Goal: Task Accomplishment & Management: Complete application form

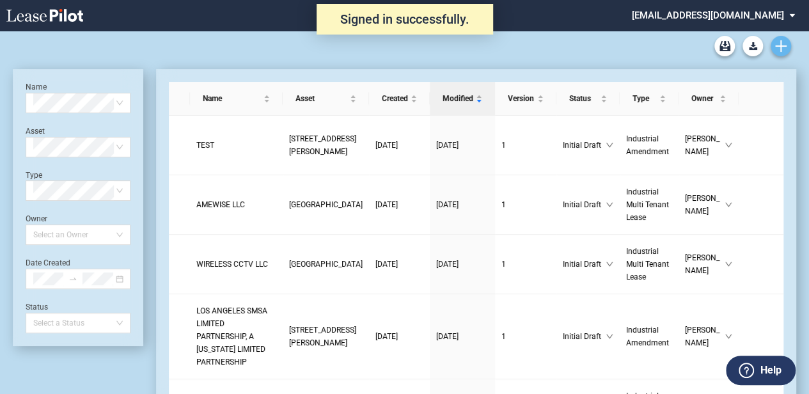
click at [788, 44] on link "Create new document" at bounding box center [781, 46] width 20 height 20
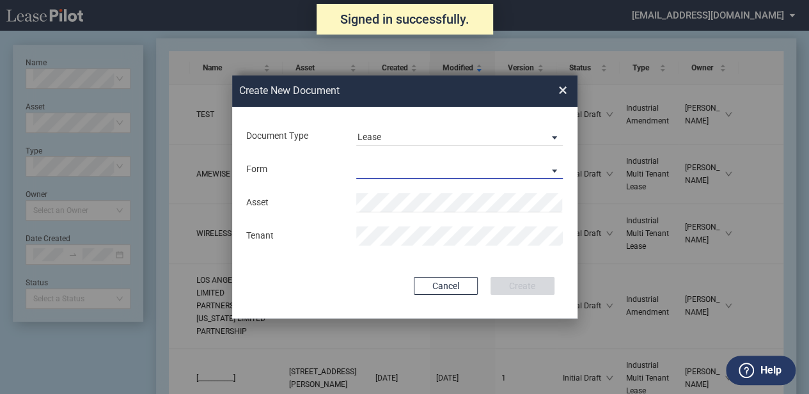
click at [450, 164] on md-select "Industrial Single Tenant Lease Industrial Multi Tenant Lease" at bounding box center [459, 169] width 207 height 19
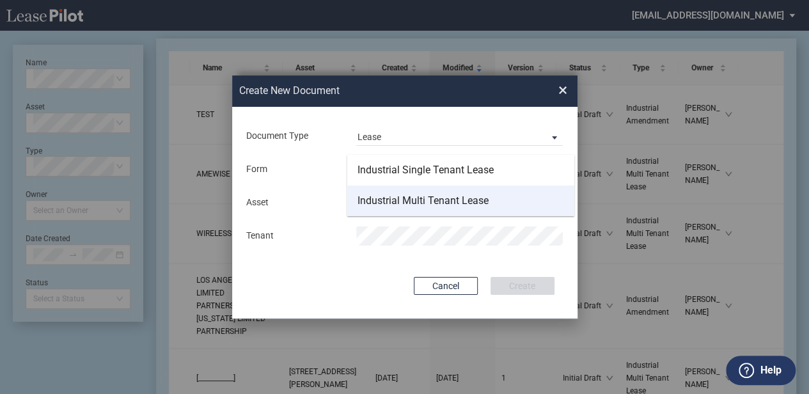
click at [429, 203] on div "Industrial Multi Tenant Lease" at bounding box center [423, 201] width 131 height 14
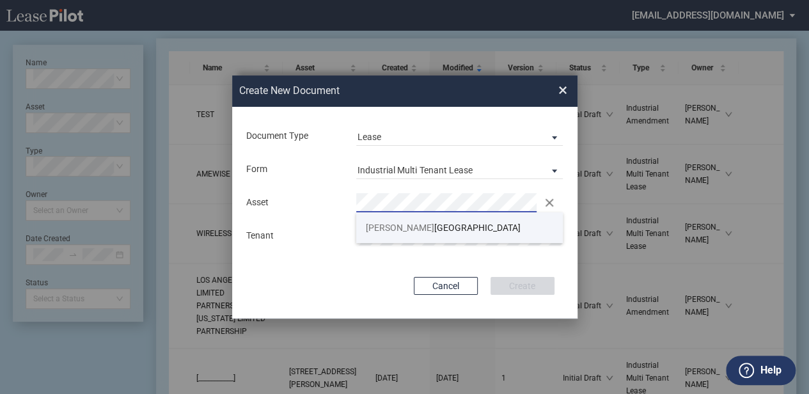
drag, startPoint x: 449, startPoint y: 234, endPoint x: 430, endPoint y: 266, distance: 37.5
click at [449, 234] on li "[PERSON_NAME][GEOGRAPHIC_DATA]" at bounding box center [459, 227] width 207 height 31
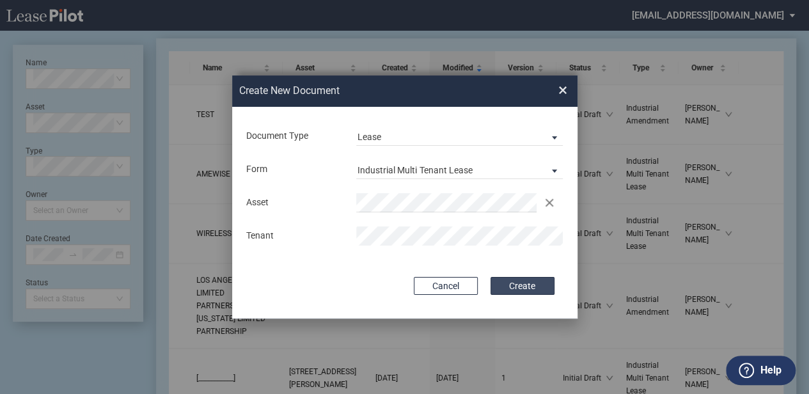
click at [525, 288] on button "Create" at bounding box center [523, 286] width 64 height 18
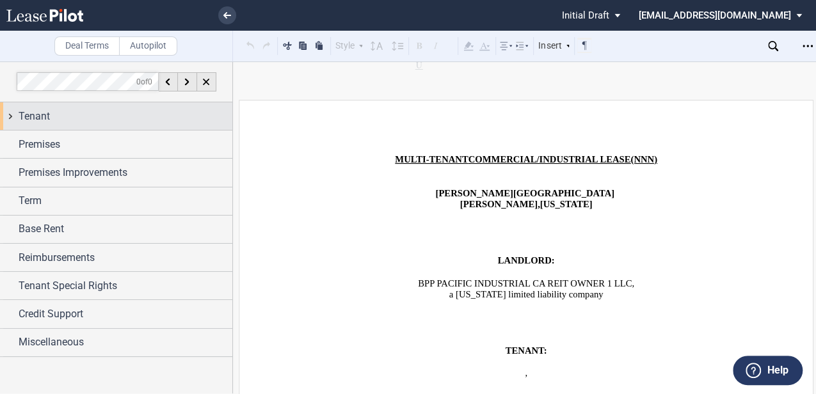
click at [99, 129] on div "Tenant" at bounding box center [116, 116] width 232 height 28
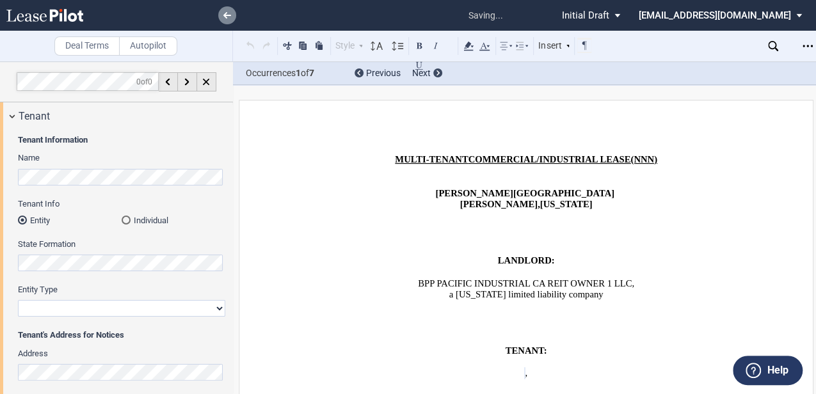
scroll to position [174, 0]
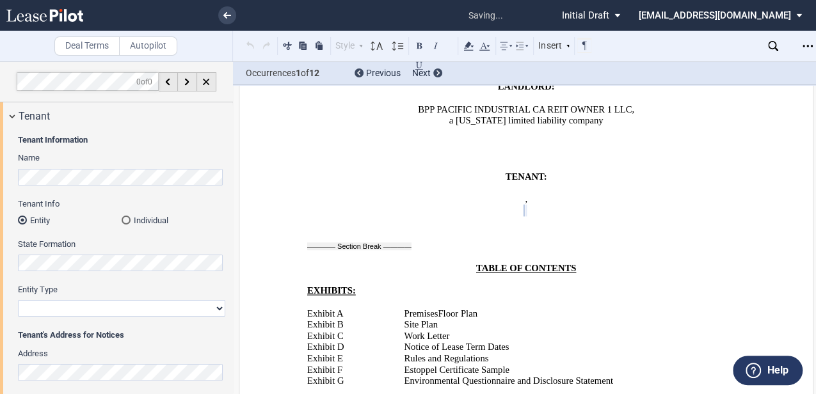
click at [103, 305] on select "Corporation Limited Liability Company General Partnership Limited Partnership O…" at bounding box center [121, 308] width 207 height 17
select select "limited liability company"
click at [18, 300] on select "Corporation Limited Liability Company General Partnership Limited Partnership O…" at bounding box center [121, 308] width 207 height 17
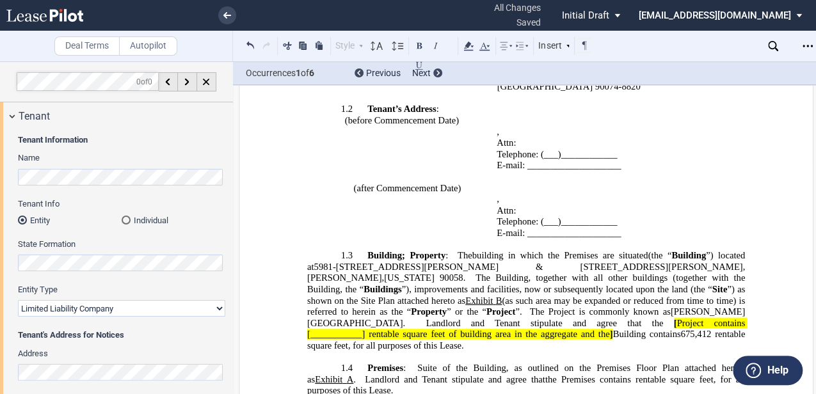
scroll to position [856, 0]
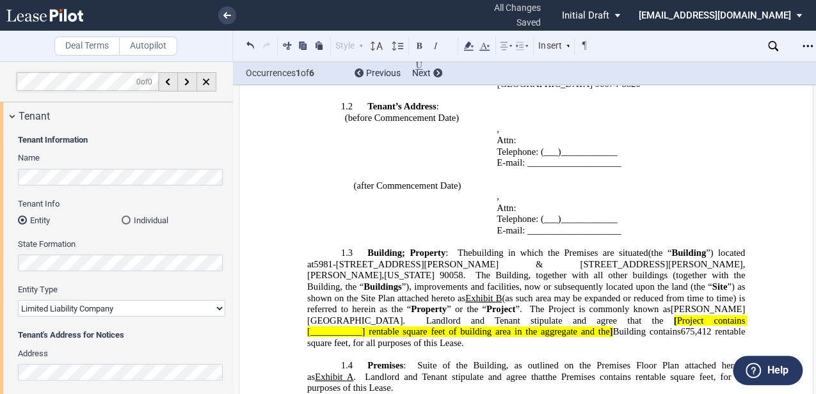
click at [343, 258] on span "5981-6200 Malburg Way & 3338-3390 Slauson Avenue" at bounding box center [528, 263] width 429 height 11
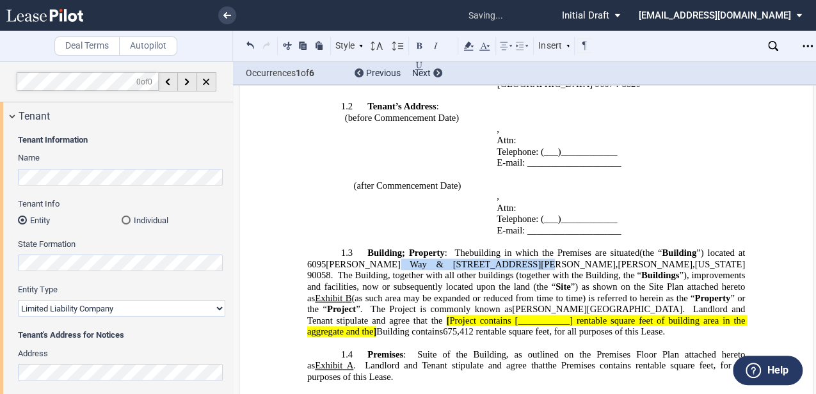
drag, startPoint x: 383, startPoint y: 205, endPoint x: 493, endPoint y: 203, distance: 110.1
click at [493, 247] on span "(the “ Building ”) located at 6095 Malburg Way & 3338-3390 Slauson Avenue , Ver…" at bounding box center [527, 263] width 440 height 33
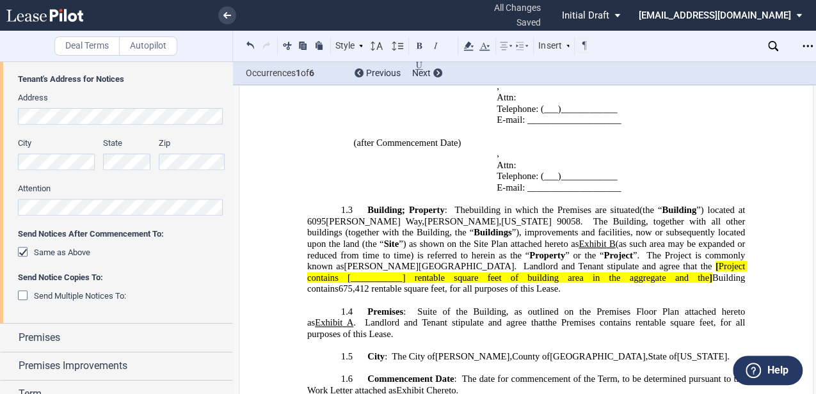
scroll to position [384, 0]
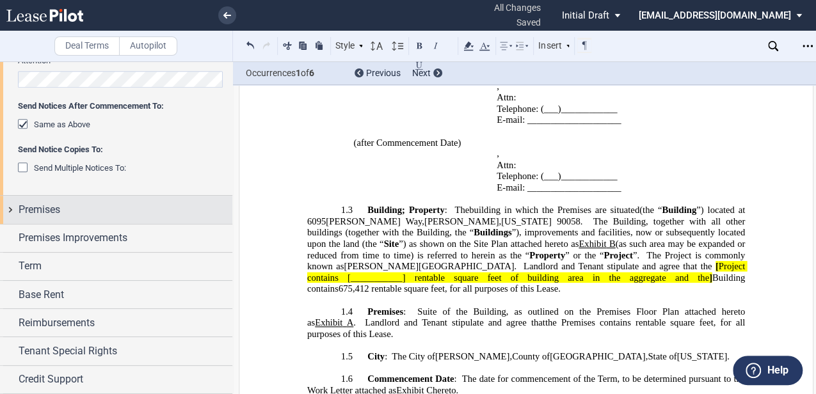
click at [99, 209] on div "Premises" at bounding box center [126, 209] width 214 height 15
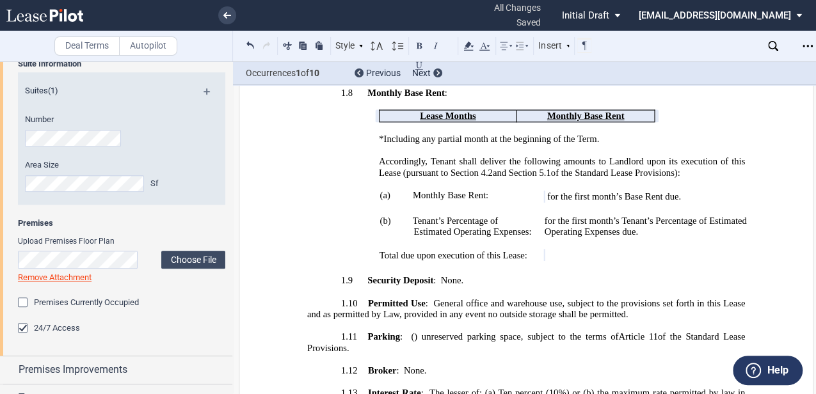
scroll to position [1283, 0]
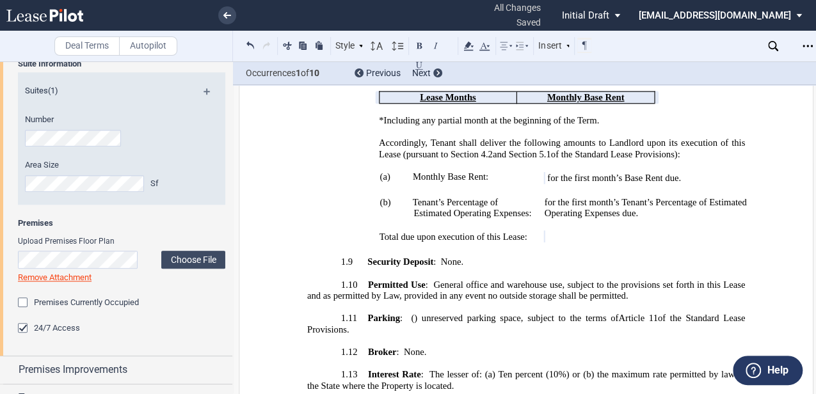
click at [505, 278] on span "General office and warehouse use, subject to the provisions set forth in this L…" at bounding box center [527, 289] width 440 height 22
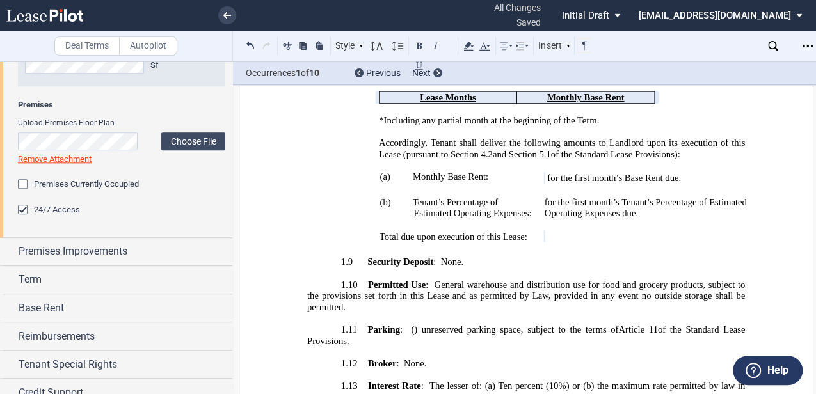
scroll to position [682, 0]
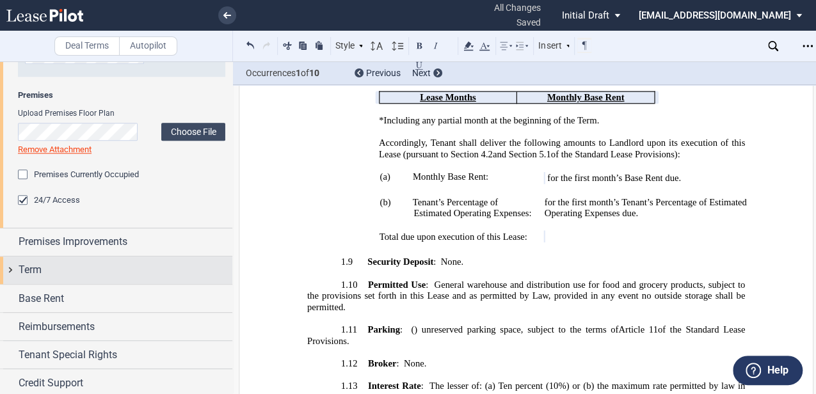
click at [95, 270] on div "Term" at bounding box center [126, 269] width 214 height 15
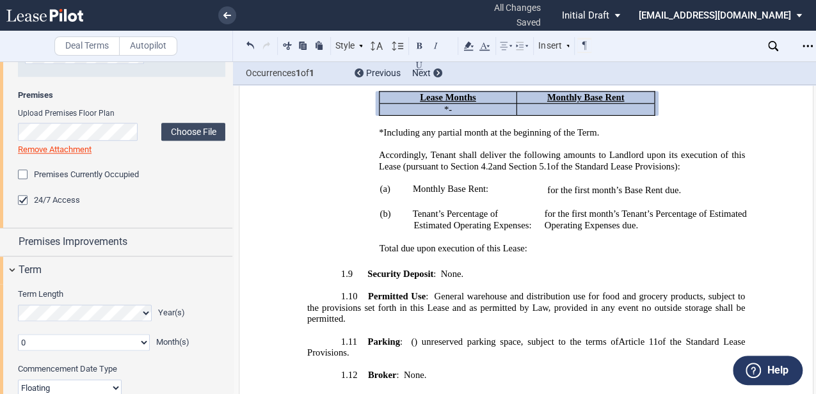
click at [143, 343] on select "0 1 2 3 4 5 6 7 8 9 10 11" at bounding box center [84, 342] width 132 height 17
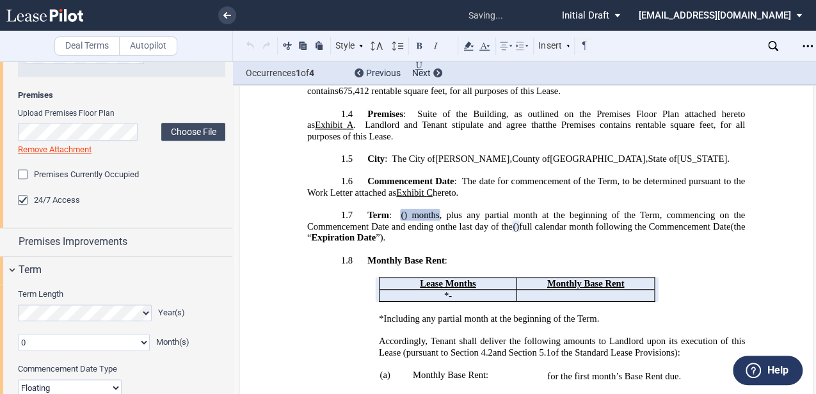
scroll to position [1048, 0]
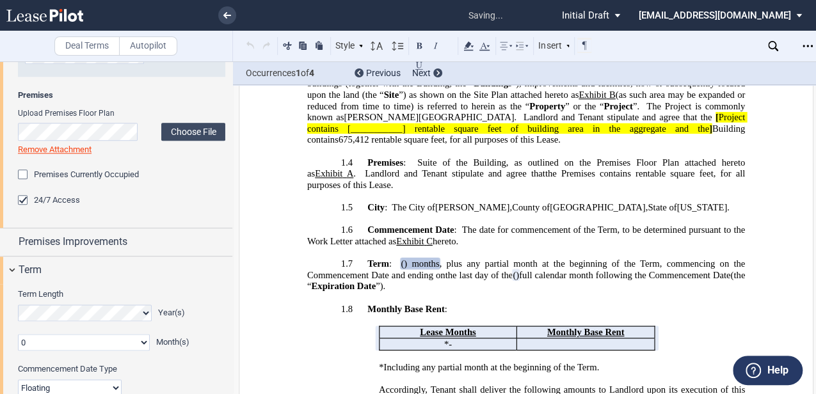
select select "number:2"
click at [18, 334] on select "0 1 2 3 4 5 6 7 8 9 10 11" at bounding box center [84, 342] width 132 height 17
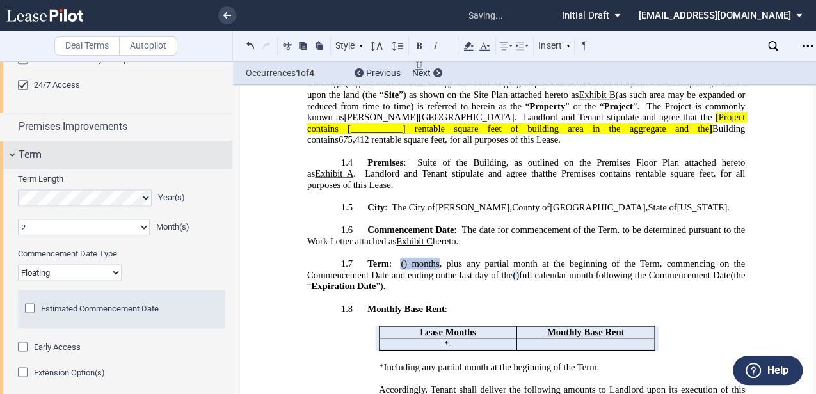
scroll to position [810, 0]
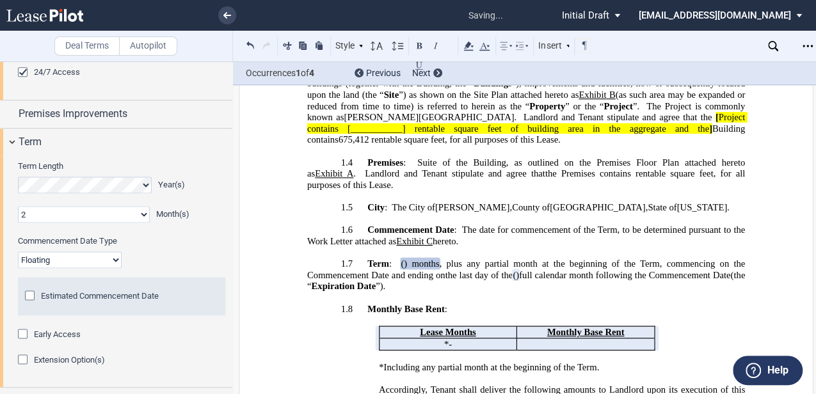
drag, startPoint x: 108, startPoint y: 257, endPoint x: 100, endPoint y: 257, distance: 8.3
click at [108, 257] on select "Fixed Floating" at bounding box center [70, 259] width 104 height 17
select select "fixed"
click at [18, 251] on select "Fixed Floating" at bounding box center [70, 259] width 104 height 17
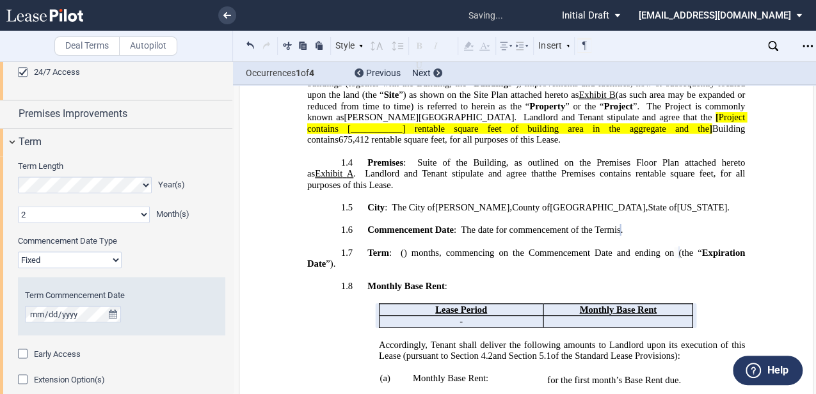
click at [507, 247] on span ", commencing on the Commencement Date and ending on" at bounding box center [556, 252] width 235 height 11
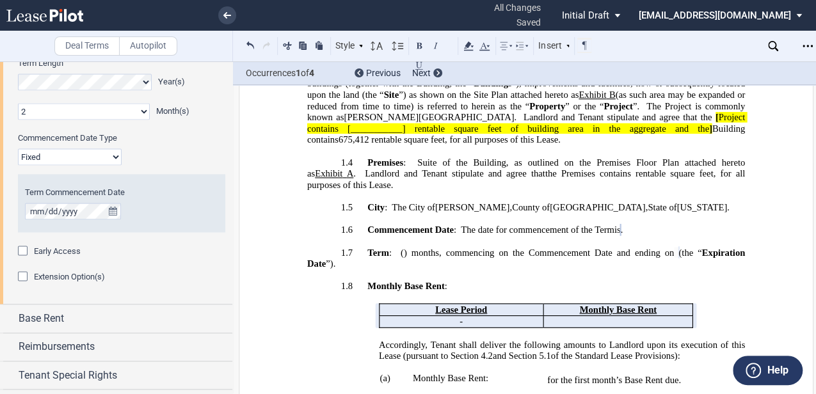
scroll to position [938, 0]
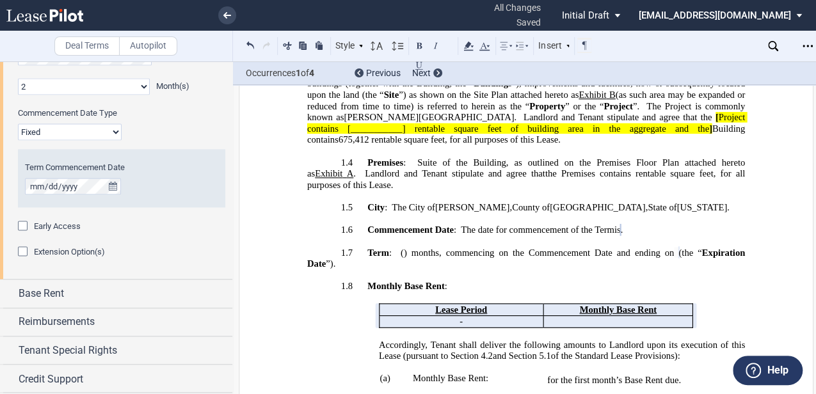
click at [109, 296] on div "Base Rent" at bounding box center [126, 293] width 214 height 15
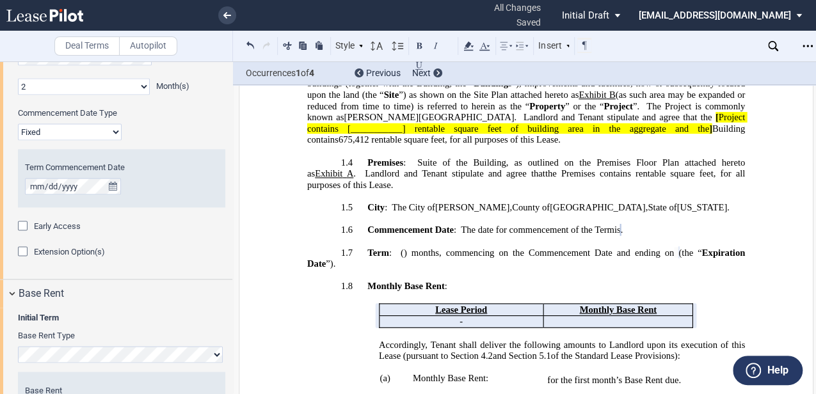
scroll to position [1066, 0]
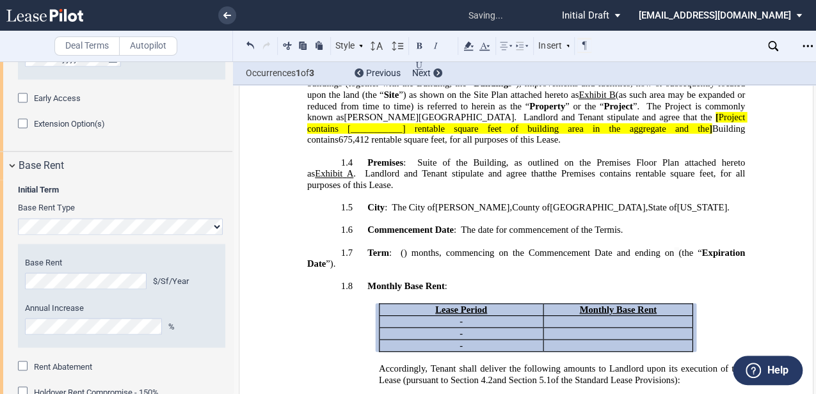
click at [640, 385] on p "﻿" at bounding box center [649, 391] width 210 height 12
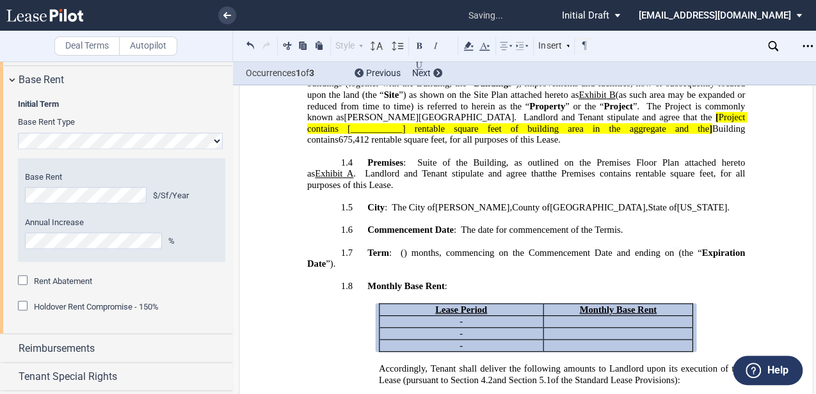
click at [73, 283] on span "Rent Abatement" at bounding box center [63, 281] width 58 height 10
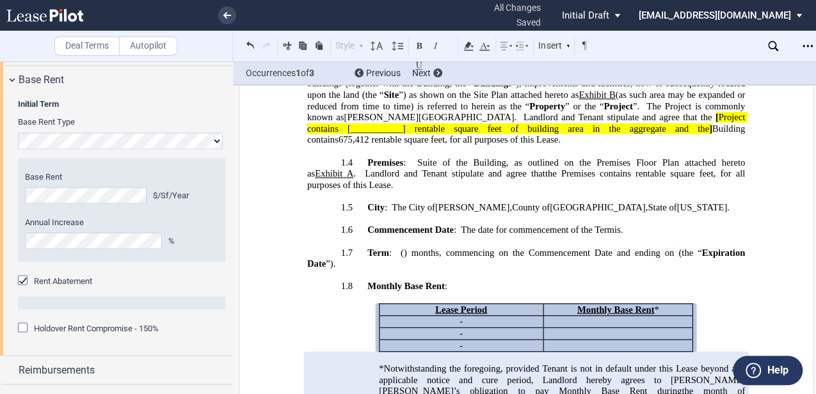
click at [491, 385] on span "the month of _________," at bounding box center [563, 396] width 369 height 22
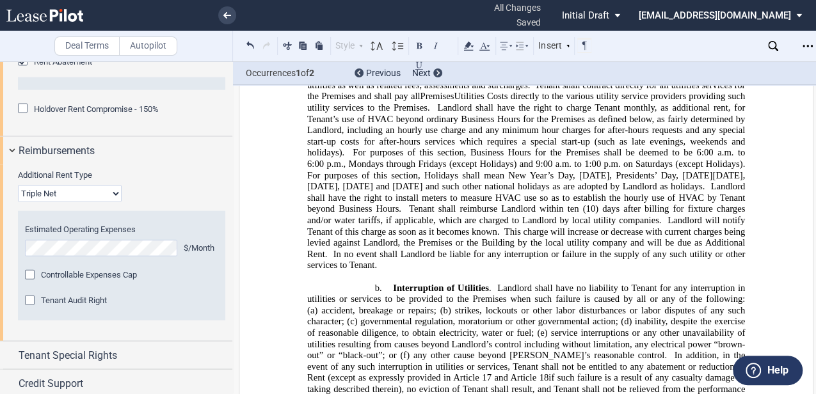
scroll to position [5656, 0]
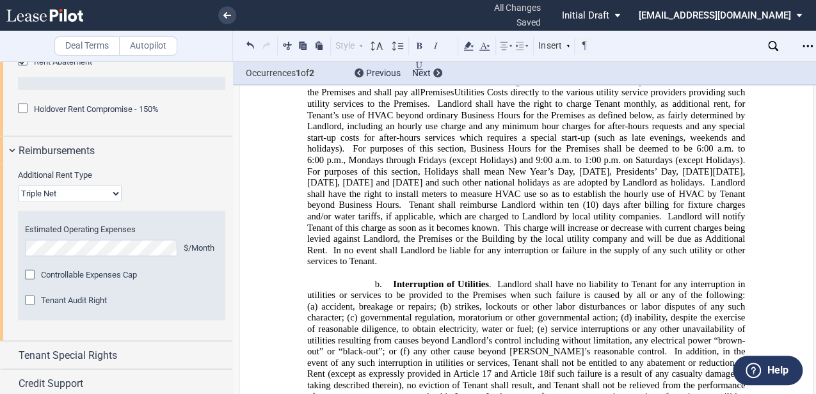
drag, startPoint x: 404, startPoint y: 156, endPoint x: 474, endPoint y: 155, distance: 69.8
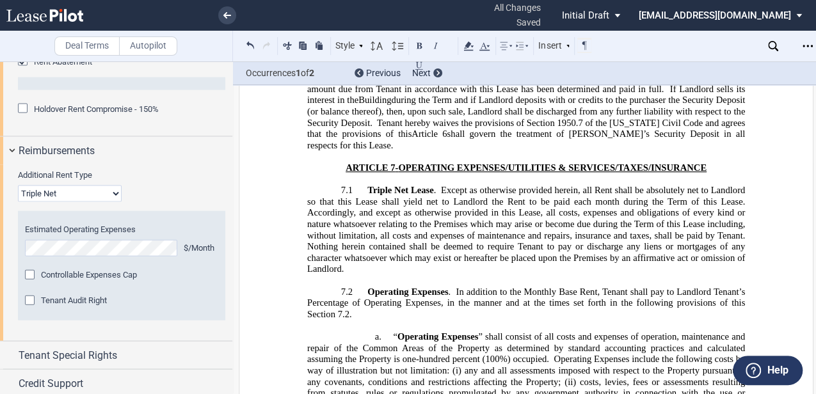
scroll to position [3950, 0]
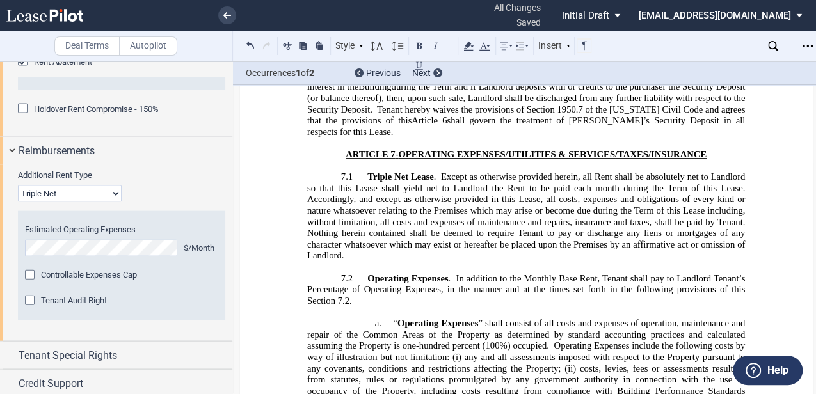
drag, startPoint x: 526, startPoint y: 253, endPoint x: 539, endPoint y: 266, distance: 18.6
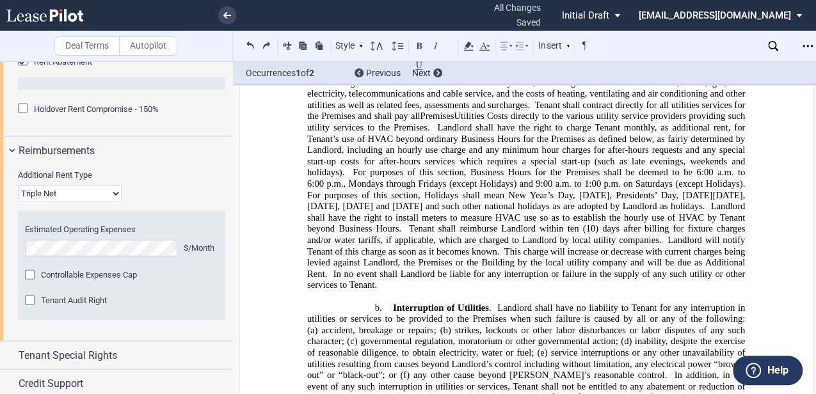
scroll to position [5698, 0]
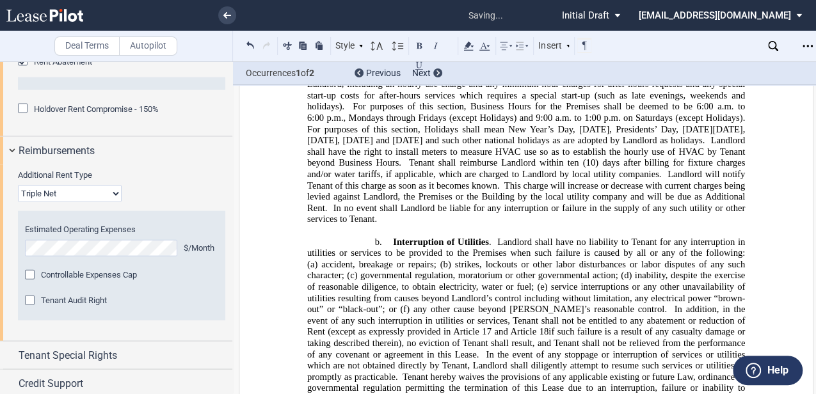
drag, startPoint x: 621, startPoint y: 277, endPoint x: 684, endPoint y: 288, distance: 64.3
drag, startPoint x: 377, startPoint y: 299, endPoint x: 683, endPoint y: 291, distance: 305.9
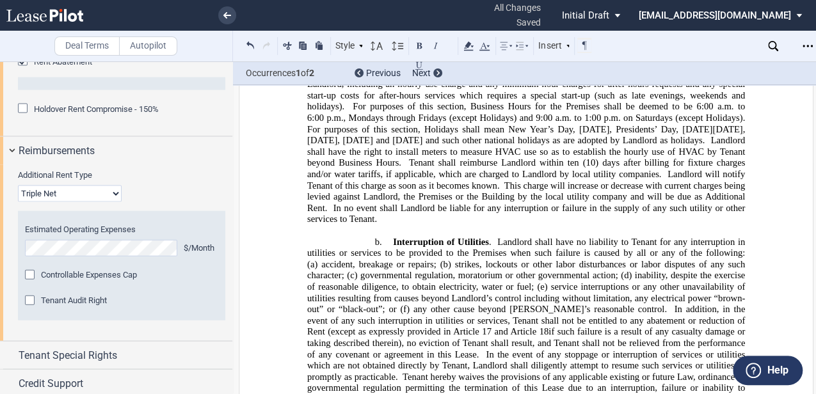
drag, startPoint x: 429, startPoint y: 310, endPoint x: 486, endPoint y: 318, distance: 57.5
drag, startPoint x: 345, startPoint y: 320, endPoint x: 454, endPoint y: 324, distance: 109.5
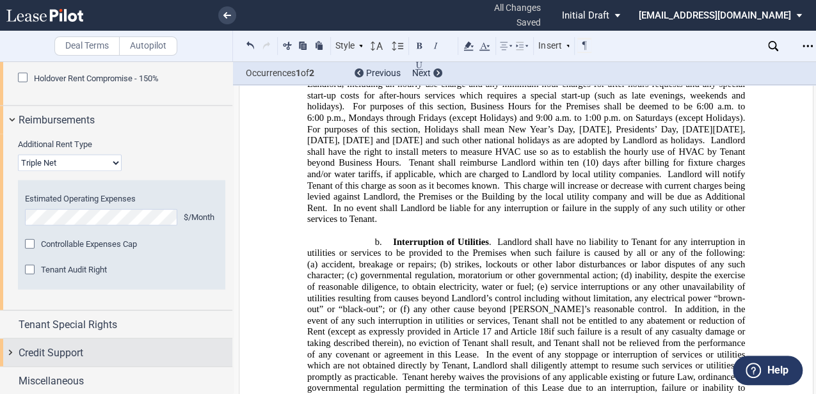
click at [75, 356] on span "Credit Support" at bounding box center [51, 353] width 65 height 15
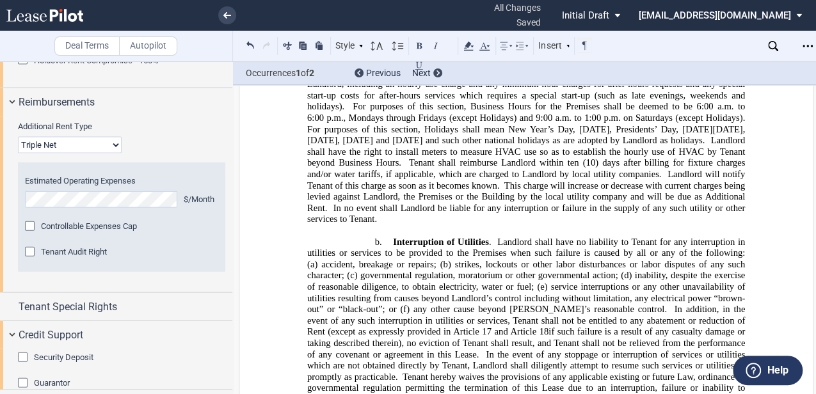
scroll to position [1442, 0]
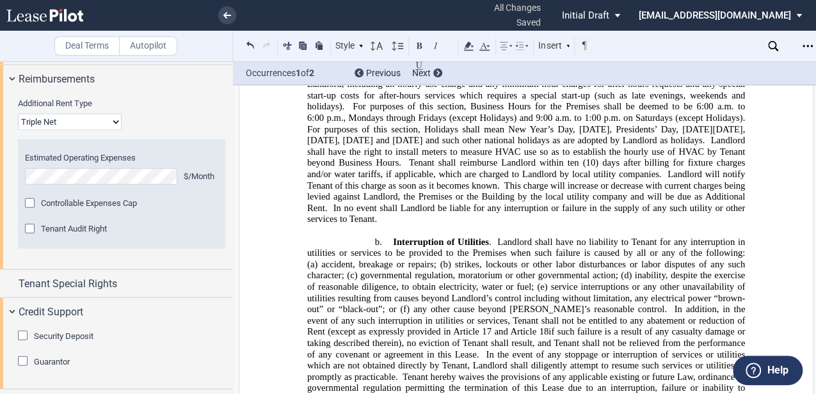
click at [60, 334] on span "Security Deposit" at bounding box center [64, 336] width 60 height 10
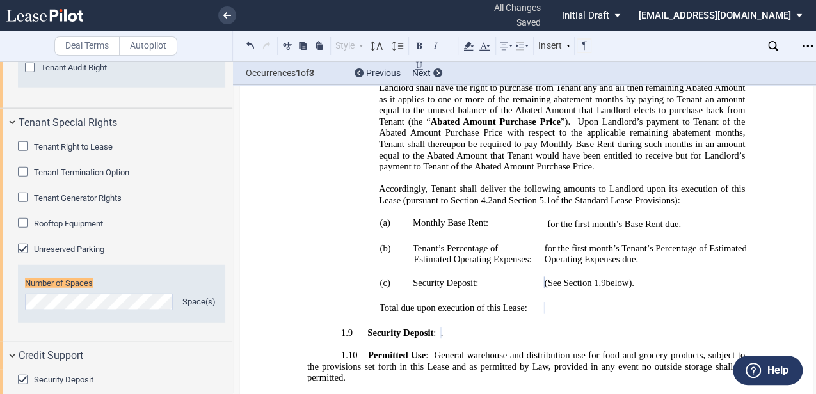
scroll to position [1643, 0]
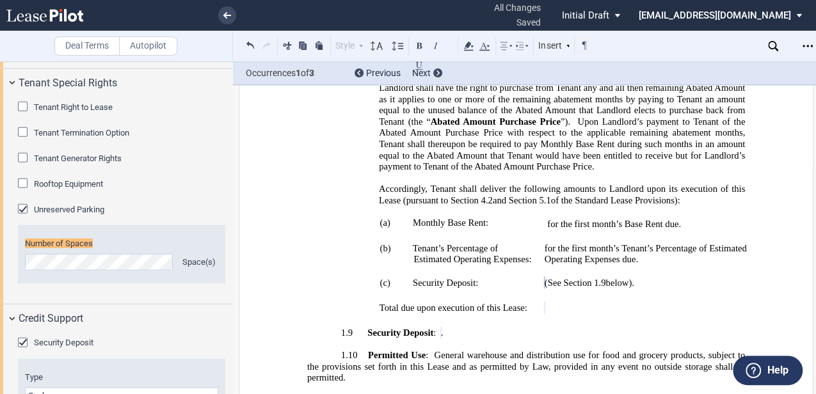
click at [111, 248] on editor-control "Number of Spaces Space(s)" at bounding box center [121, 254] width 193 height 33
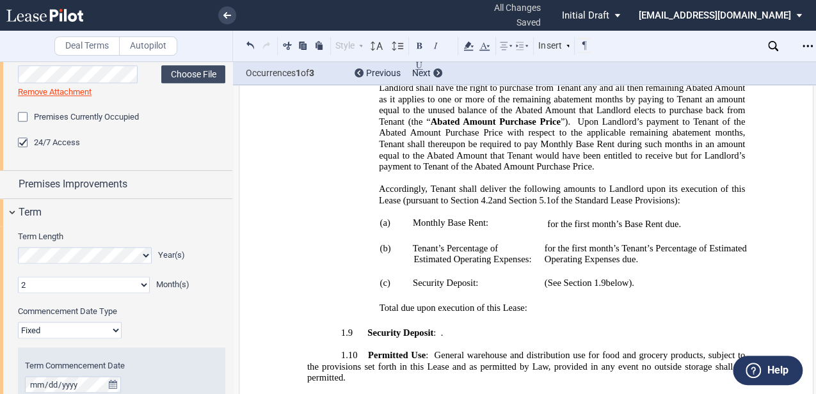
scroll to position [837, 0]
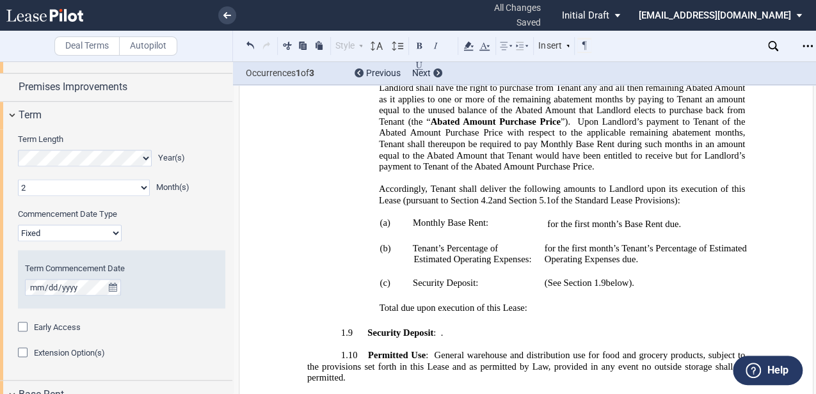
drag, startPoint x: 78, startPoint y: 353, endPoint x: 143, endPoint y: 339, distance: 66.8
click at [78, 353] on span "Extension Option(s)" at bounding box center [69, 353] width 71 height 10
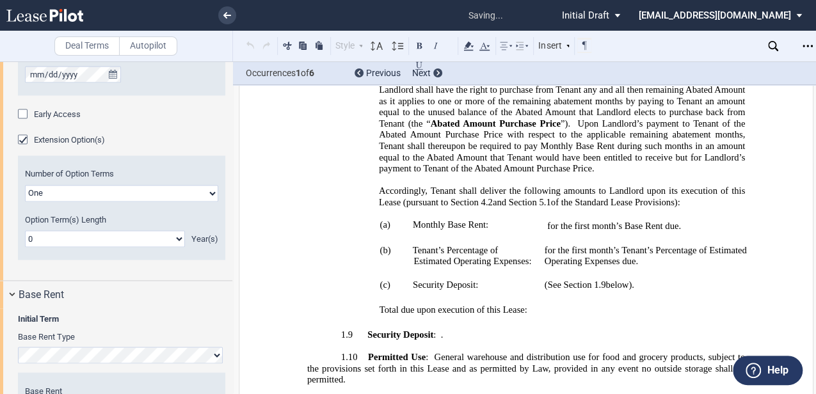
scroll to position [370, 0]
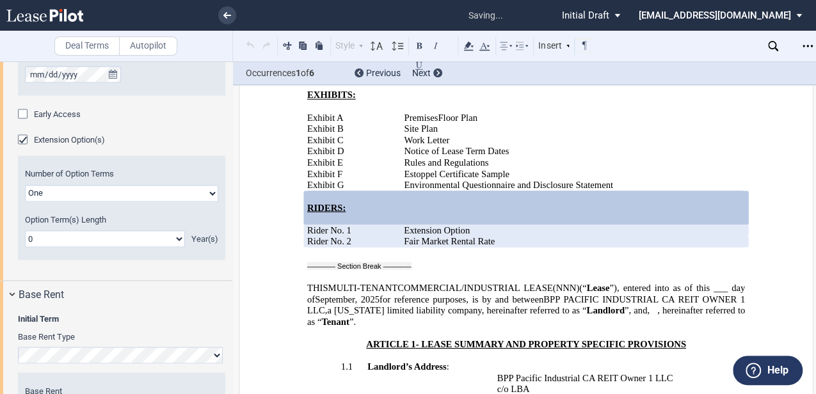
click at [52, 234] on select "0 1 2 3 4 5 6 7 8 9 10 11 12 13 14 15 16 17 18 19 20" at bounding box center [105, 238] width 160 height 17
select select "number:2"
click at [25, 230] on select "0 1 2 3 4 5 6 7 8 9 10 11 12 13 14 15 16 17 18 19 20" at bounding box center [105, 238] width 160 height 17
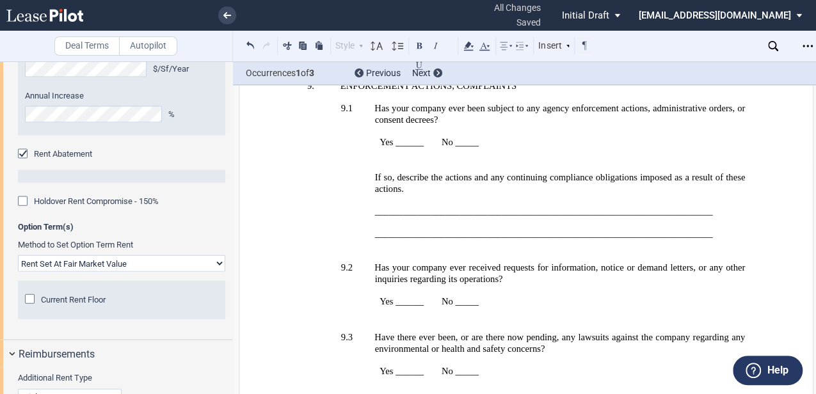
scroll to position [31250, 0]
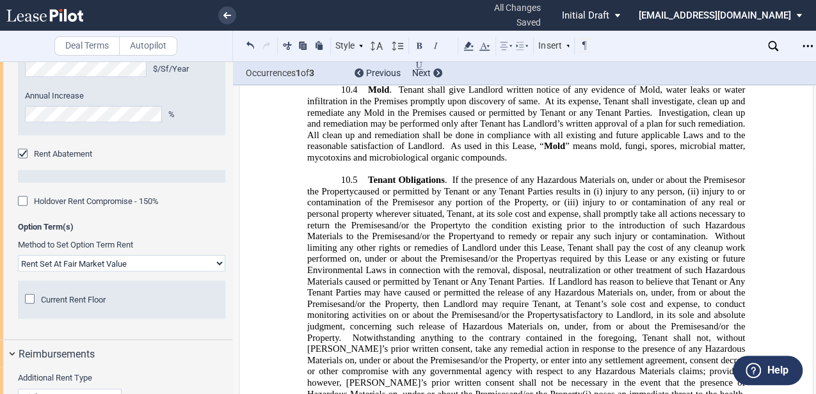
scroll to position [8973, 0]
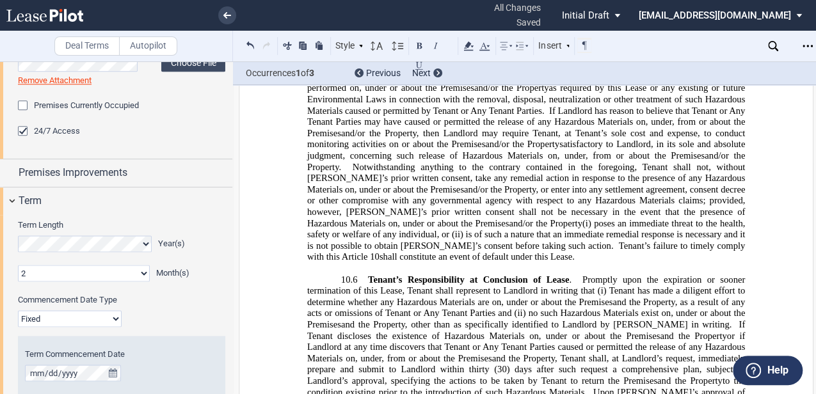
scroll to position [709, 0]
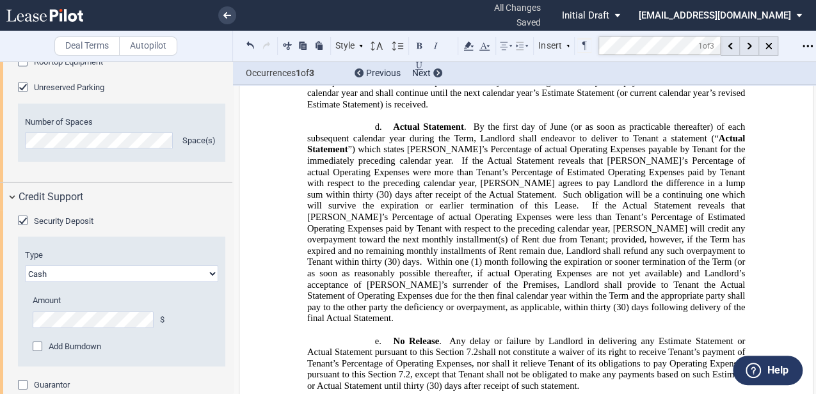
scroll to position [2035, 0]
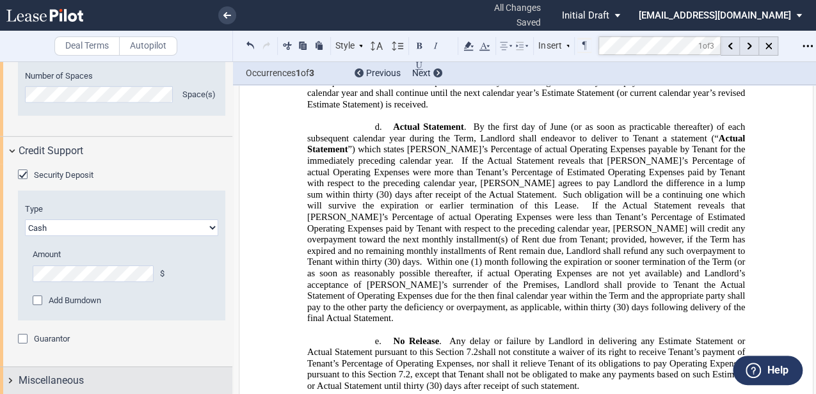
click at [80, 379] on span "Miscellaneous" at bounding box center [51, 380] width 65 height 15
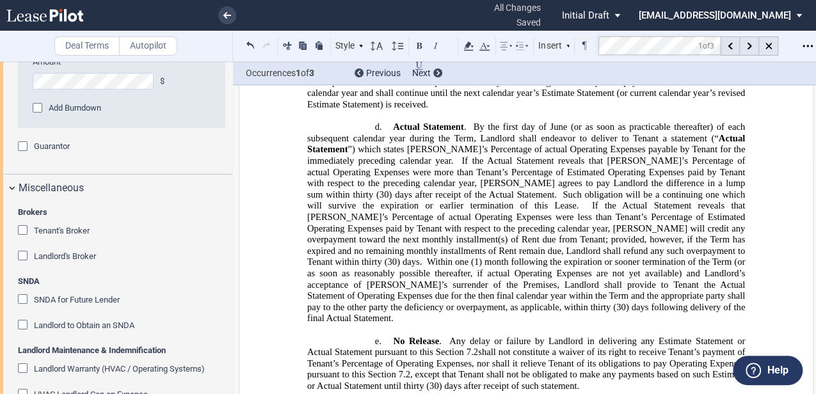
scroll to position [2312, 0]
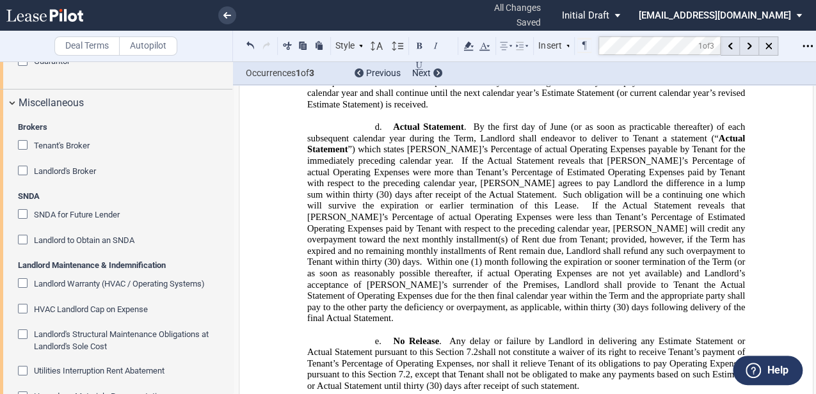
click at [67, 168] on span "Landlord's Broker" at bounding box center [65, 171] width 62 height 10
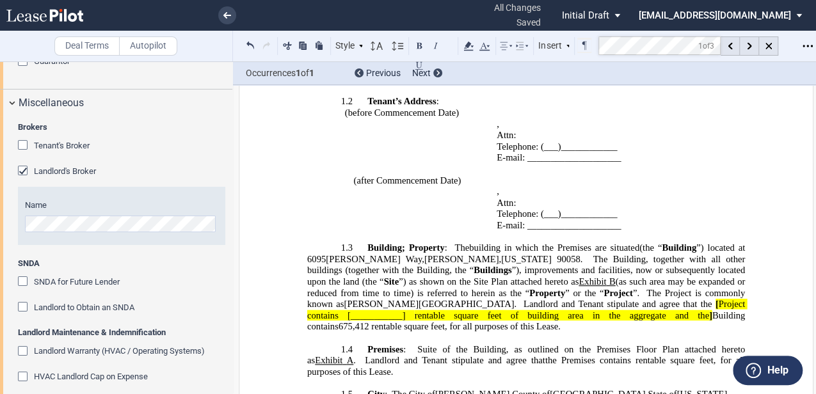
scroll to position [967, 0]
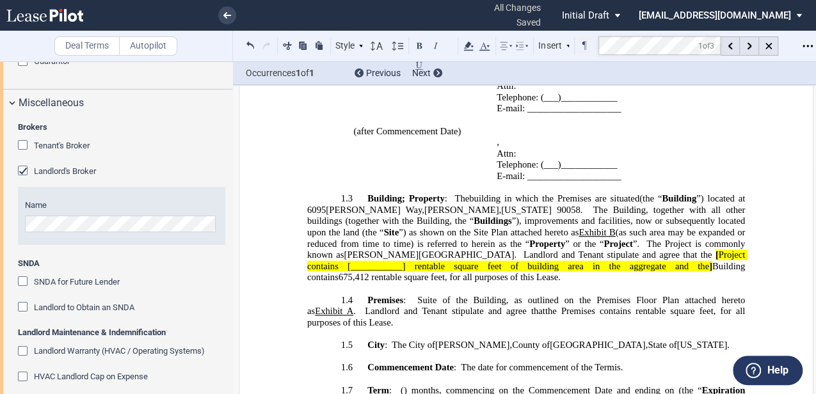
click at [414, 260] on span at bounding box center [409, 265] width 9 height 11
click at [599, 305] on span "the Premises contains" at bounding box center [588, 310] width 86 height 11
click at [618, 249] on span "[ Project contains [___________] rentable square feet of building area in the a…" at bounding box center [527, 260] width 440 height 22
click at [414, 260] on span at bounding box center [409, 265] width 9 height 11
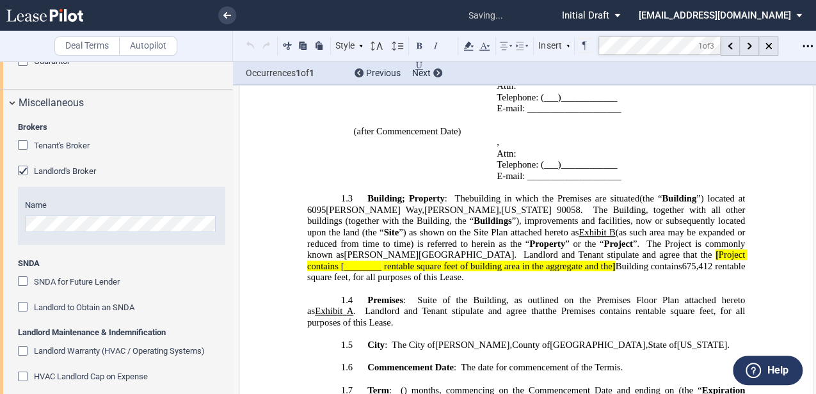
click at [592, 249] on span "Project contains [________" at bounding box center [527, 260] width 440 height 22
click at [593, 249] on span "Project contains [________" at bounding box center [527, 260] width 440 height 22
click at [715, 249] on span "[" at bounding box center [716, 254] width 3 height 11
click at [610, 260] on span "]" at bounding box center [611, 265] width 3 height 11
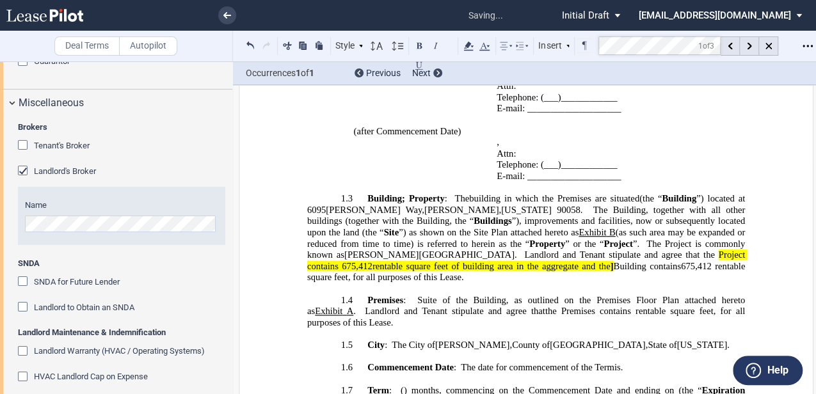
click at [610, 260] on span "]" at bounding box center [611, 265] width 3 height 11
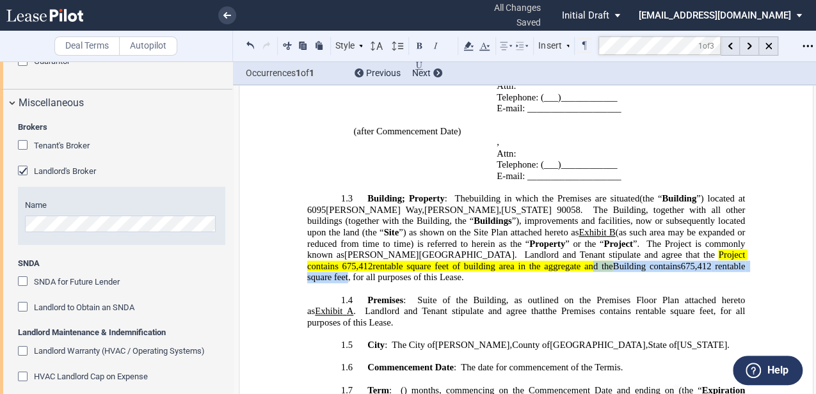
drag, startPoint x: 491, startPoint y: 201, endPoint x: 546, endPoint y: 201, distance: 55.0
click at [546, 201] on p "1.3 Building ; Property : The building in which the Premises are situated Build…" at bounding box center [526, 238] width 438 height 90
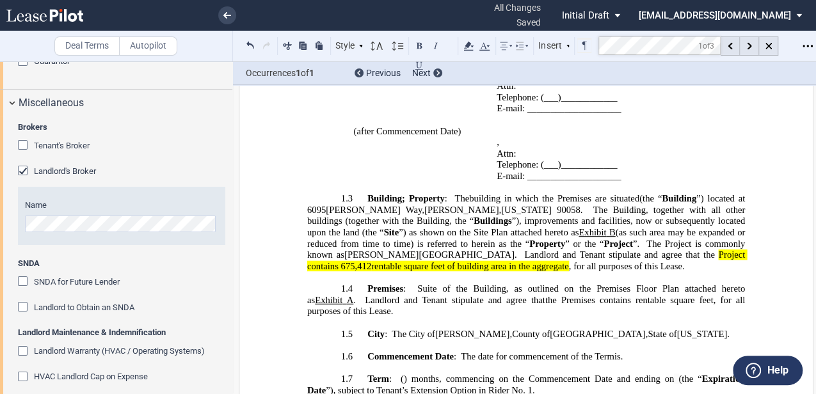
drag, startPoint x: 479, startPoint y: 193, endPoint x: 480, endPoint y: 205, distance: 11.5
click at [480, 205] on p "1.3 Building ; Property : The building in which the Premises are situated Build…" at bounding box center [526, 232] width 438 height 79
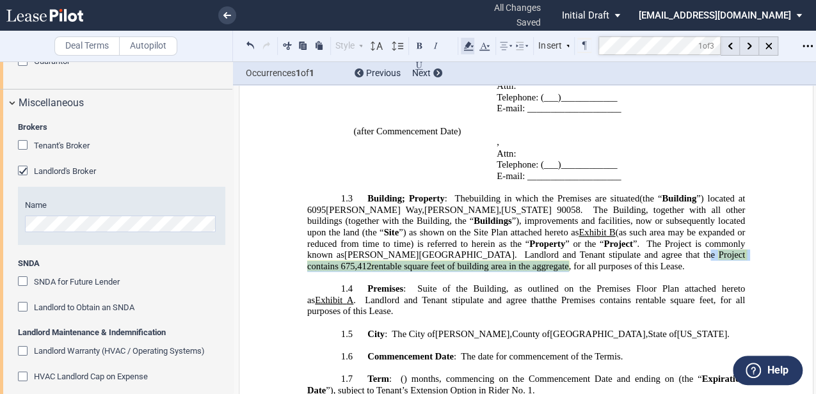
click at [470, 48] on icon at bounding box center [468, 45] width 15 height 15
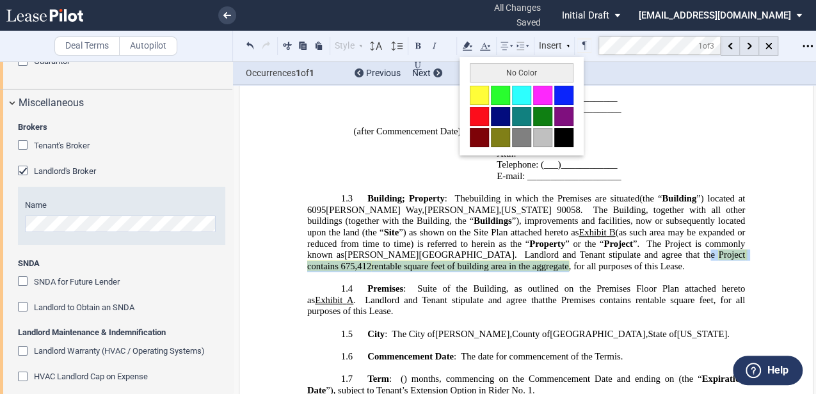
click at [483, 72] on button "No Color" at bounding box center [522, 72] width 104 height 19
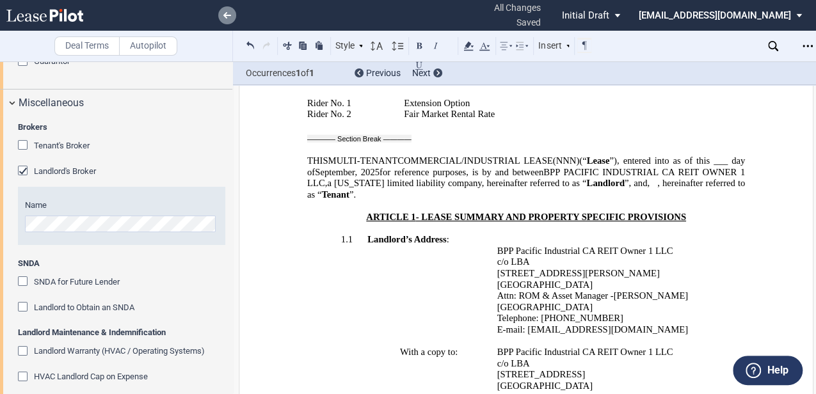
scroll to position [412, 0]
